Goal: Go to known website: Access a specific website the user already knows

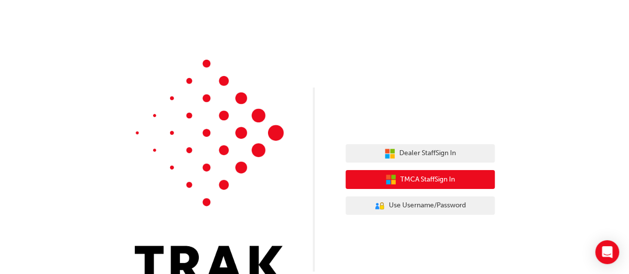
click at [463, 177] on button "TMCA Staff Sign In" at bounding box center [419, 179] width 149 height 19
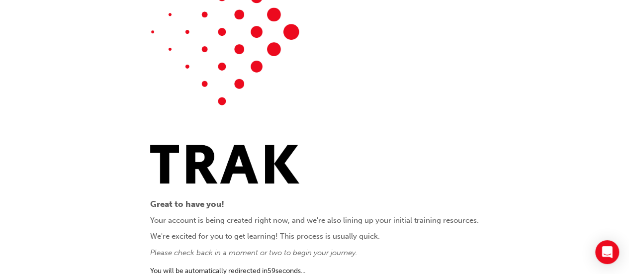
scroll to position [55, 0]
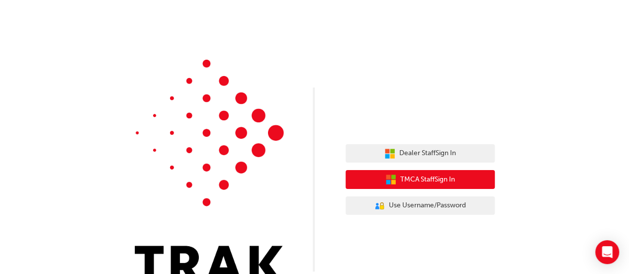
click at [451, 181] on span "TMCA Staff Sign In" at bounding box center [427, 179] width 55 height 11
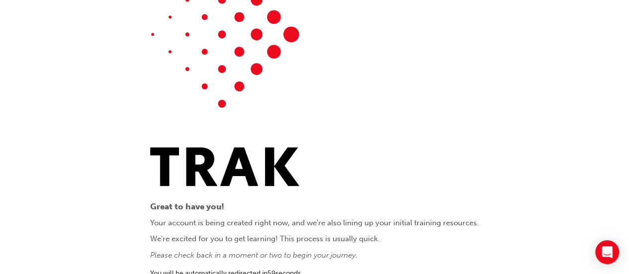
scroll to position [55, 0]
